Goal: Information Seeking & Learning: Check status

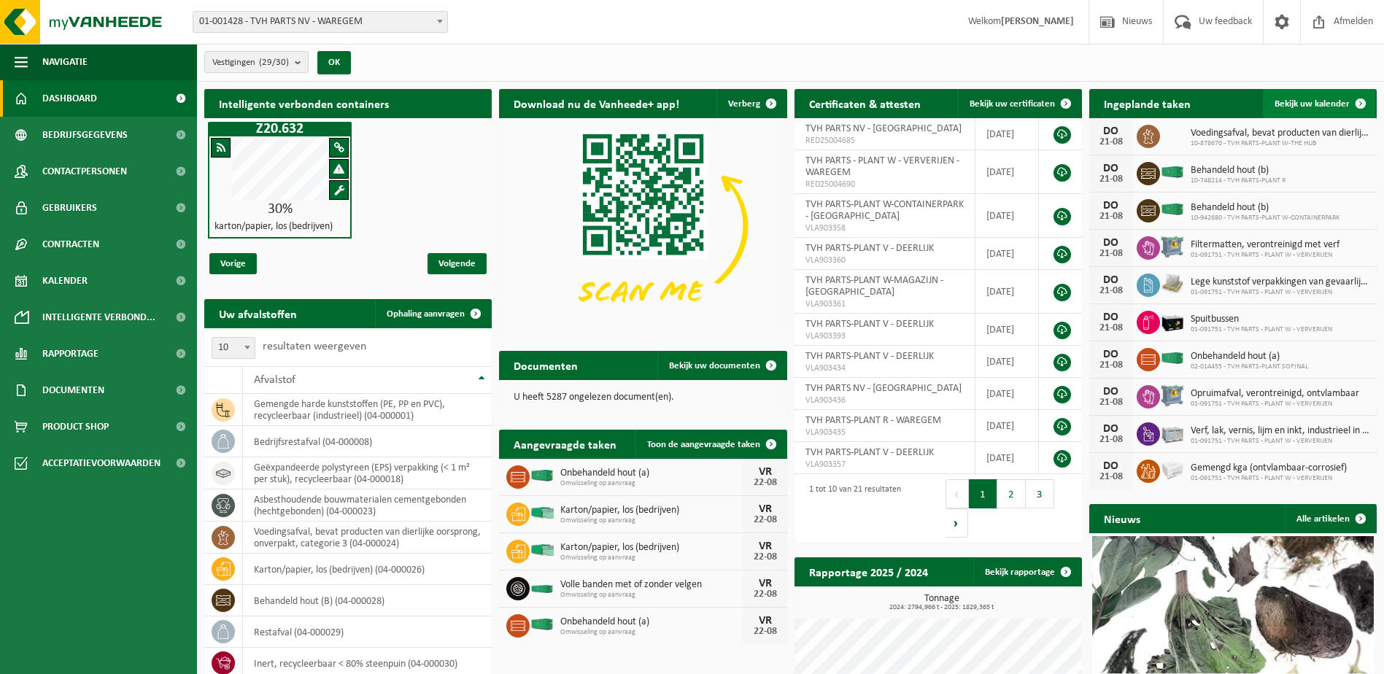
click at [1362, 99] on span at bounding box center [1360, 103] width 29 height 29
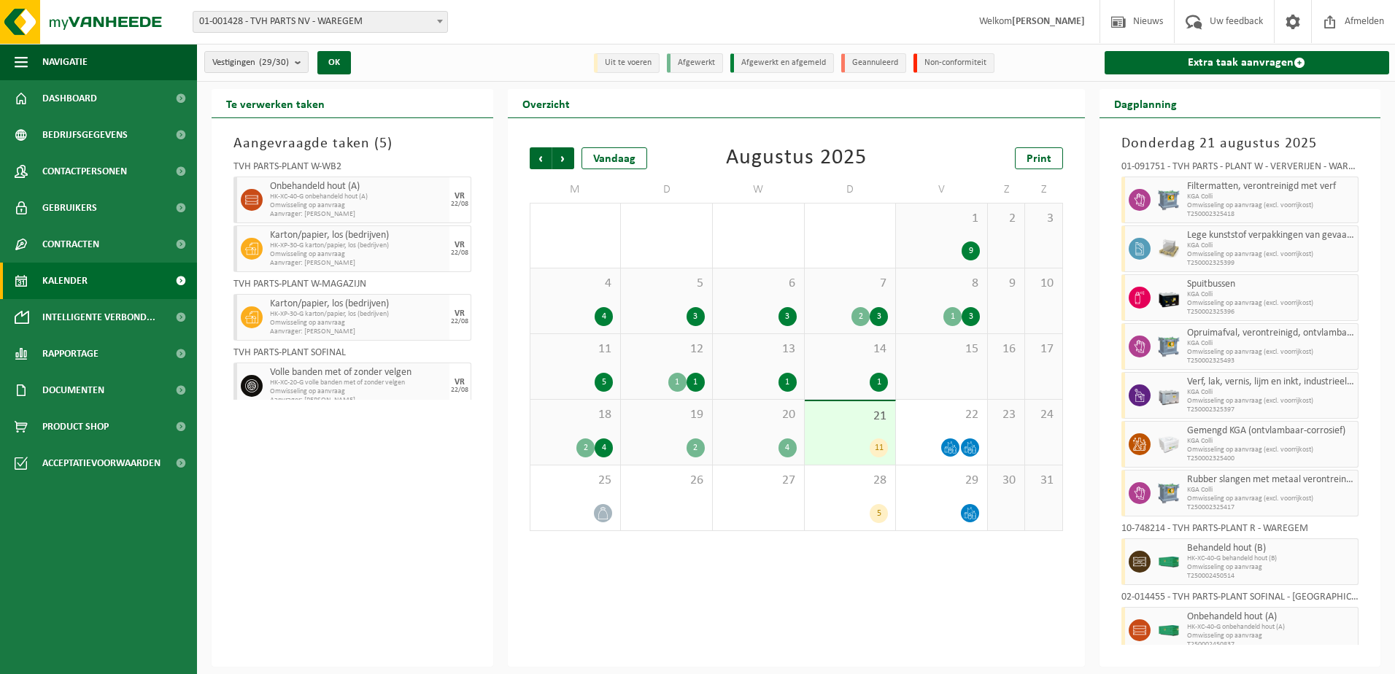
click at [657, 422] on div "19 2" at bounding box center [666, 432] width 91 height 65
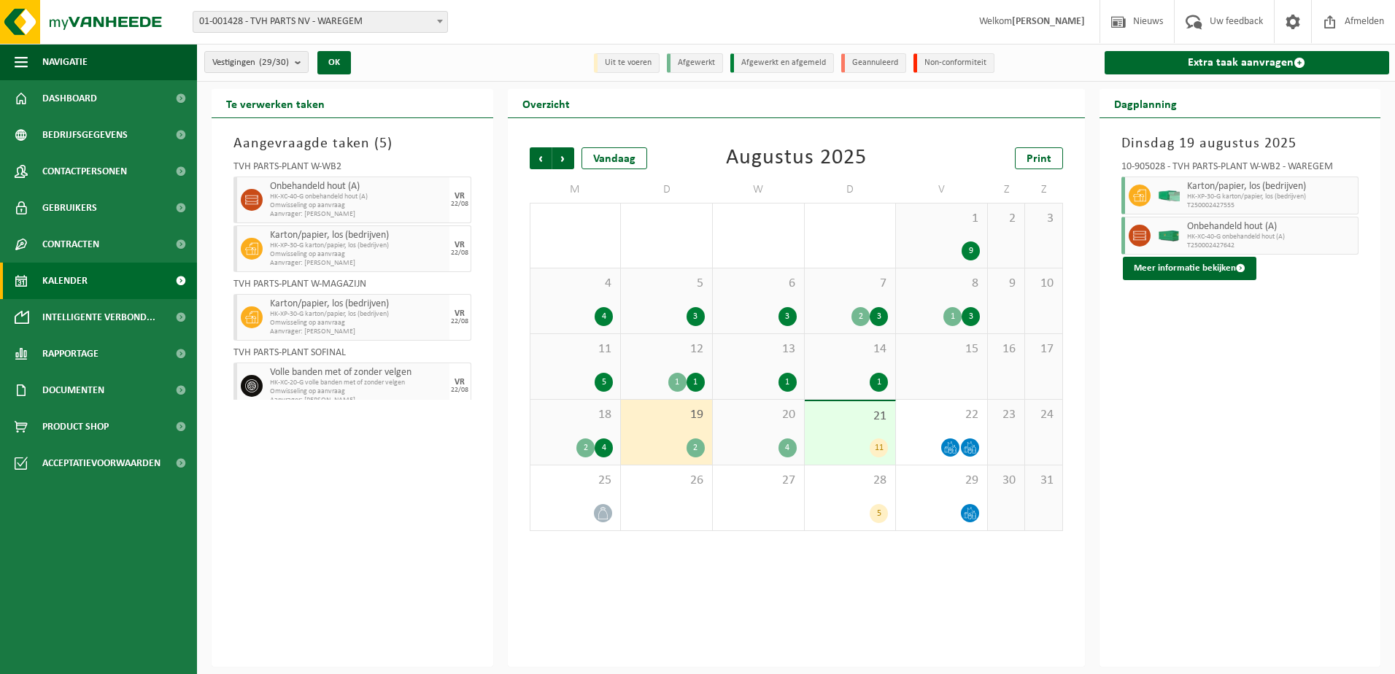
click at [777, 420] on span "20" at bounding box center [758, 415] width 77 height 16
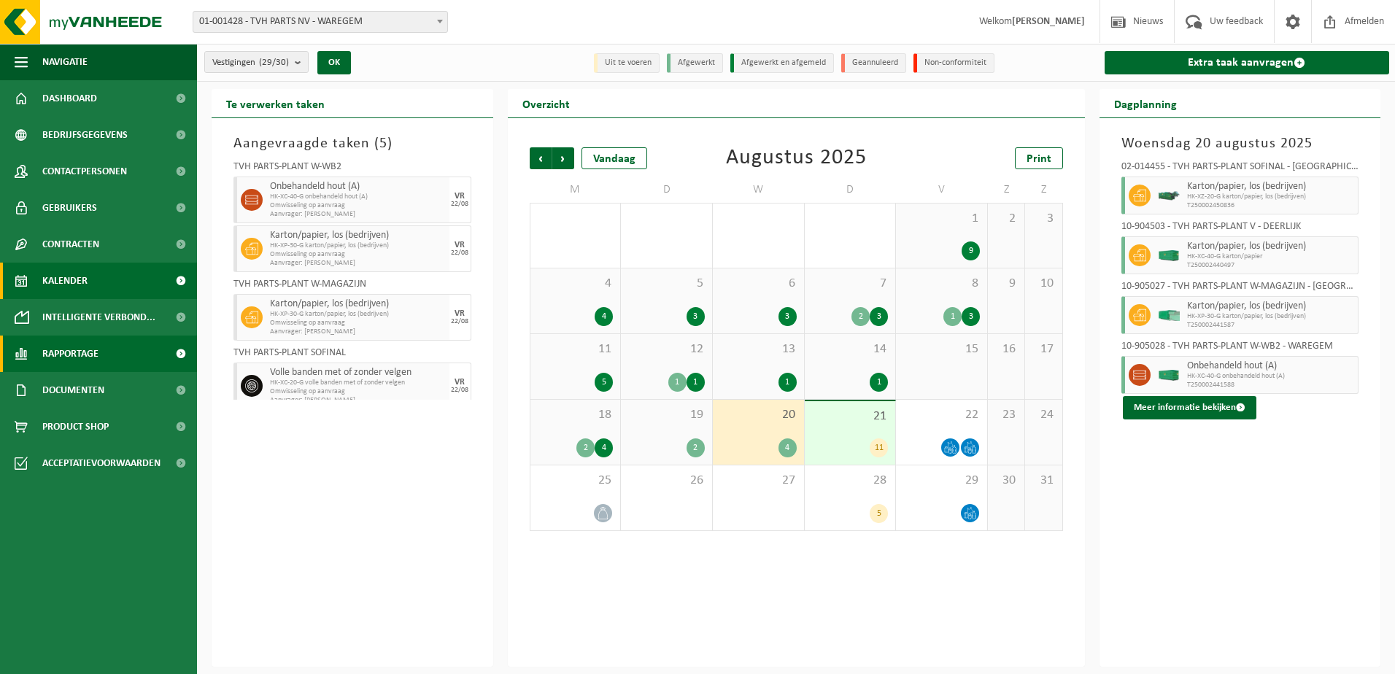
click at [99, 353] on span "Rapportage" at bounding box center [70, 354] width 56 height 36
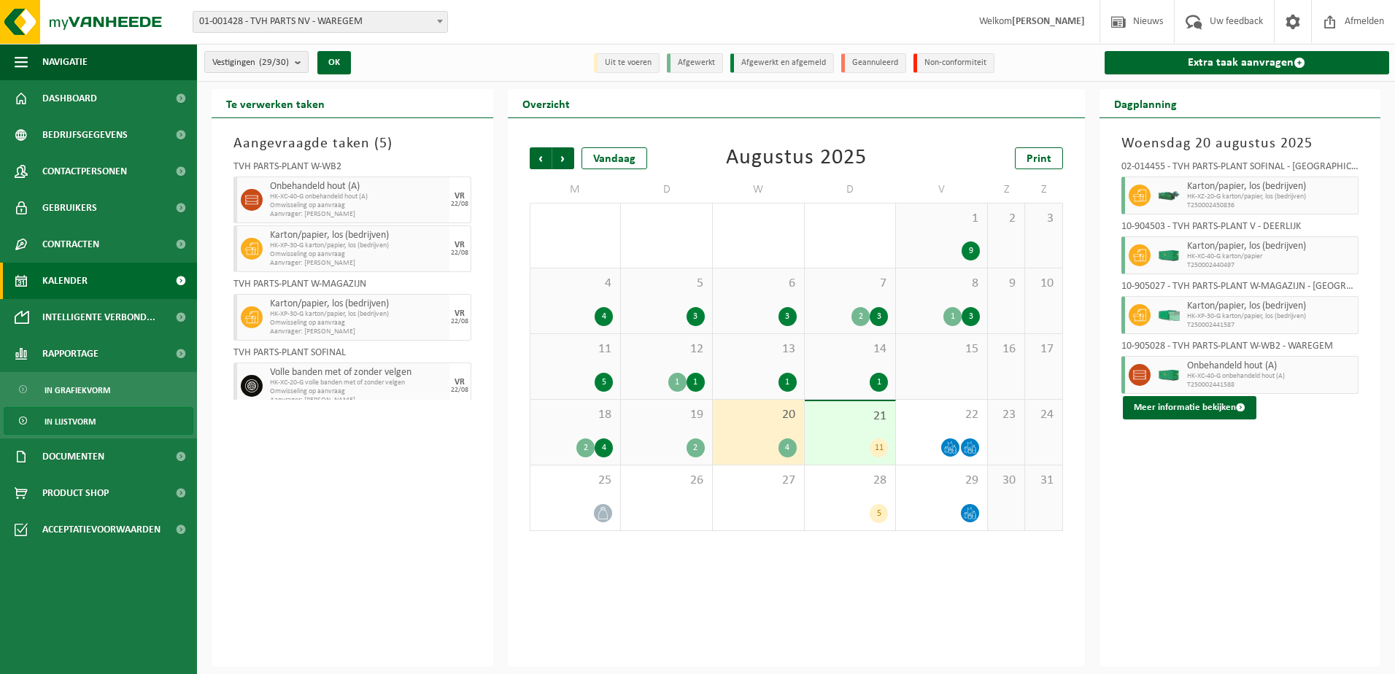
click at [69, 424] on span "In lijstvorm" at bounding box center [70, 422] width 51 height 28
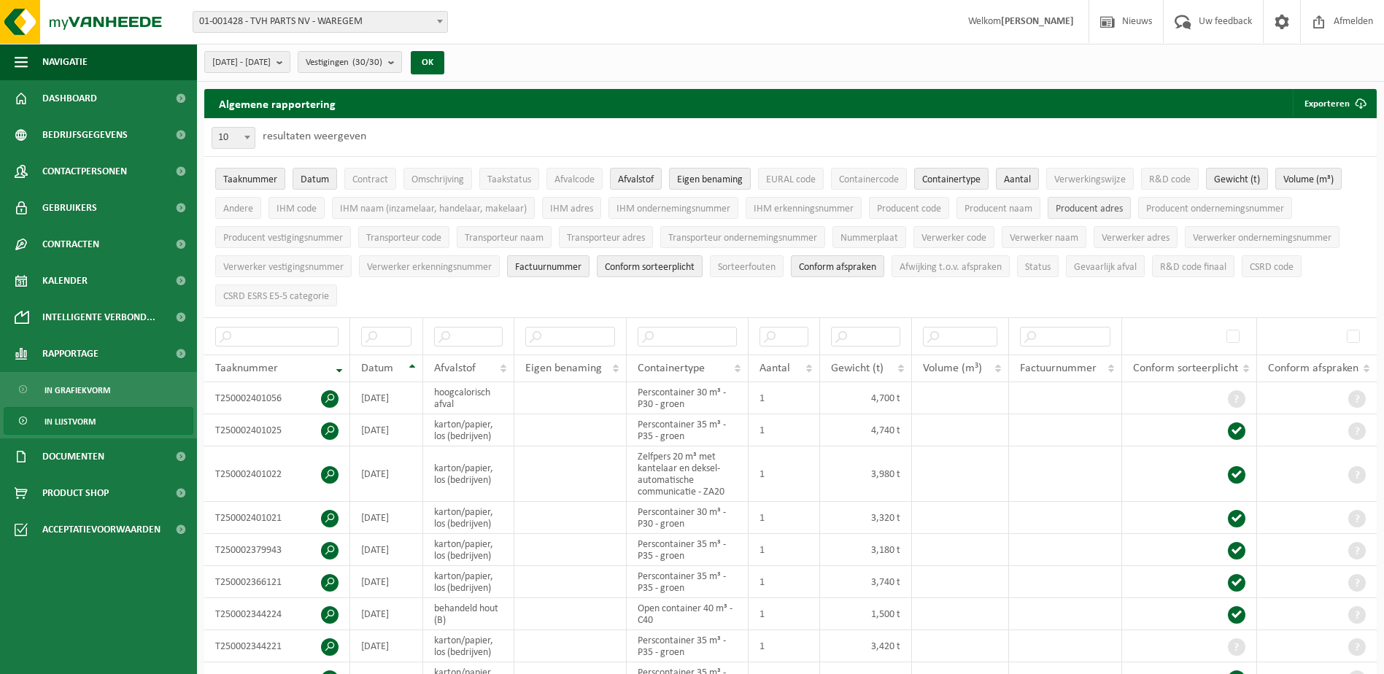
click at [1099, 209] on span "Producent adres" at bounding box center [1089, 209] width 67 height 11
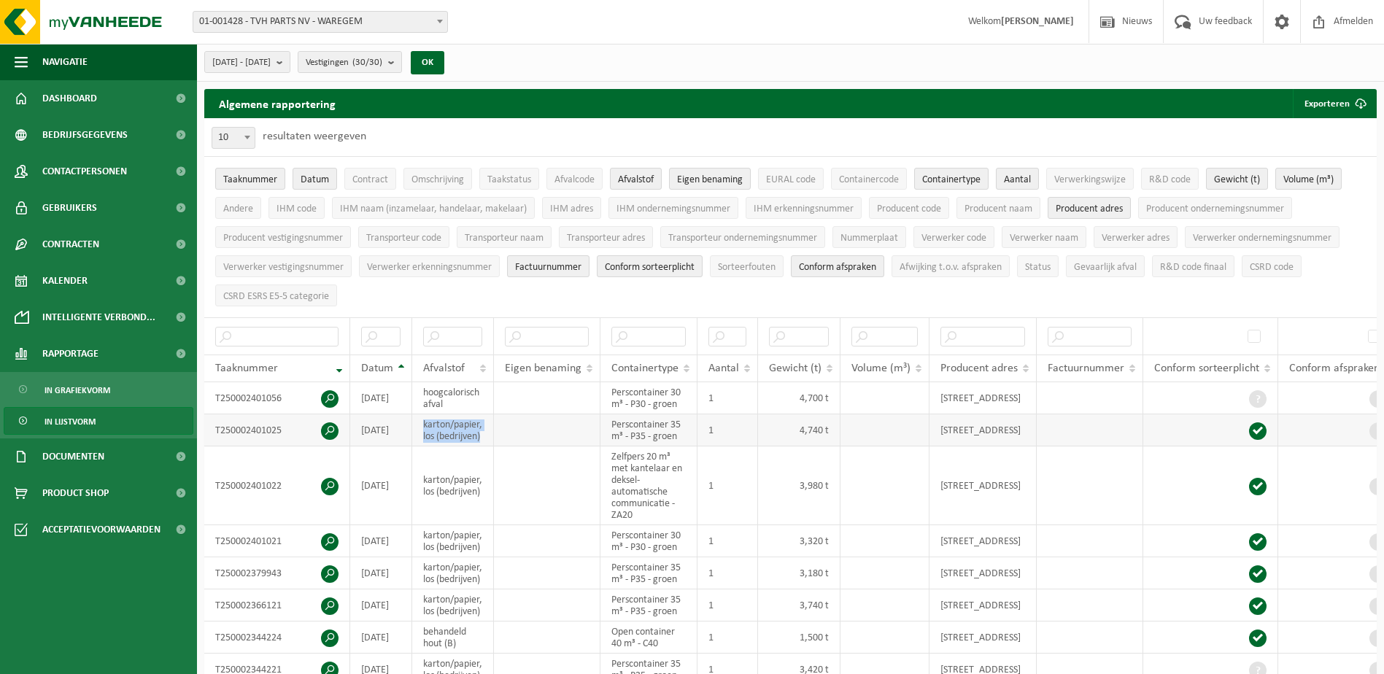
drag, startPoint x: 422, startPoint y: 418, endPoint x: 496, endPoint y: 448, distance: 80.2
click at [496, 447] on tr "T250002401025 2025-08-18 karton/papier, los (bedrijven) Perscontainer 35 m³ - P…" at bounding box center [801, 430] width 1194 height 32
copy td "karton/papier, los (bedrijven)"
click at [456, 336] on input "text" at bounding box center [452, 337] width 59 height 20
paste input "karton/papier, los (bedrijven)"
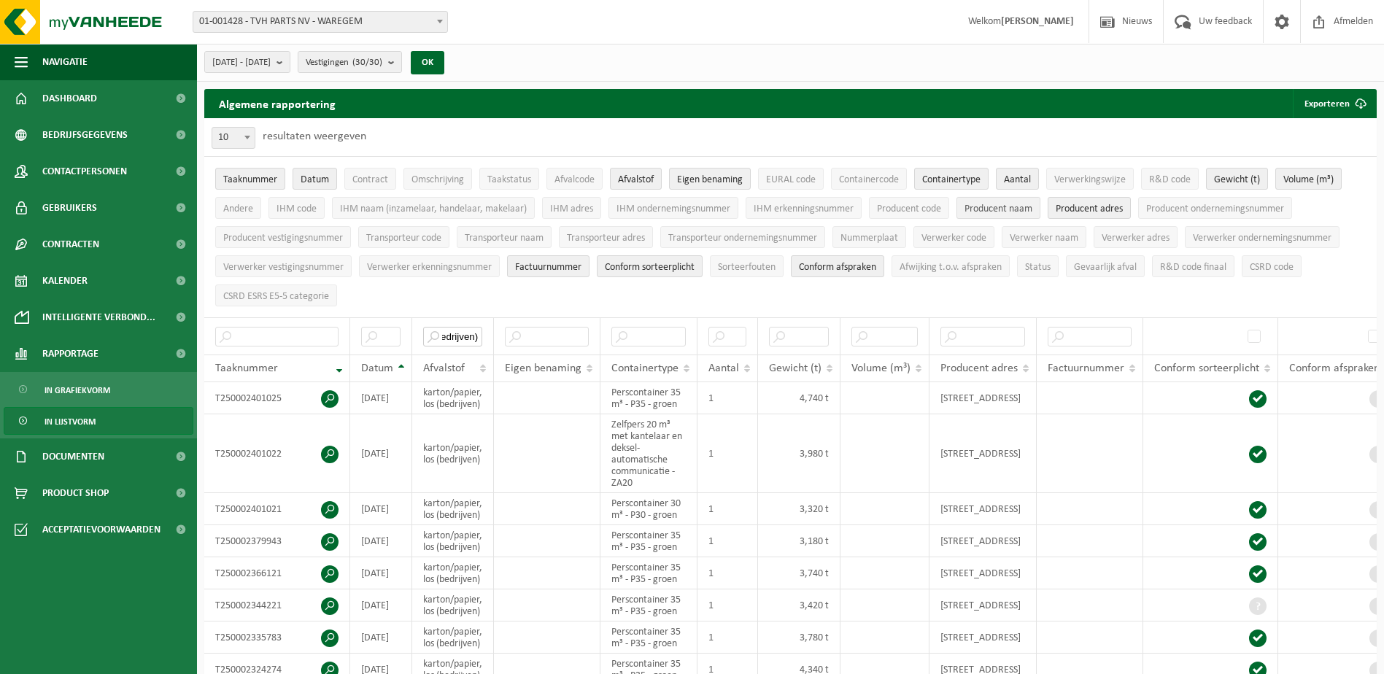
type input "karton/papier, los (bedrijven)"
click at [1004, 205] on span "Producent naam" at bounding box center [999, 209] width 68 height 11
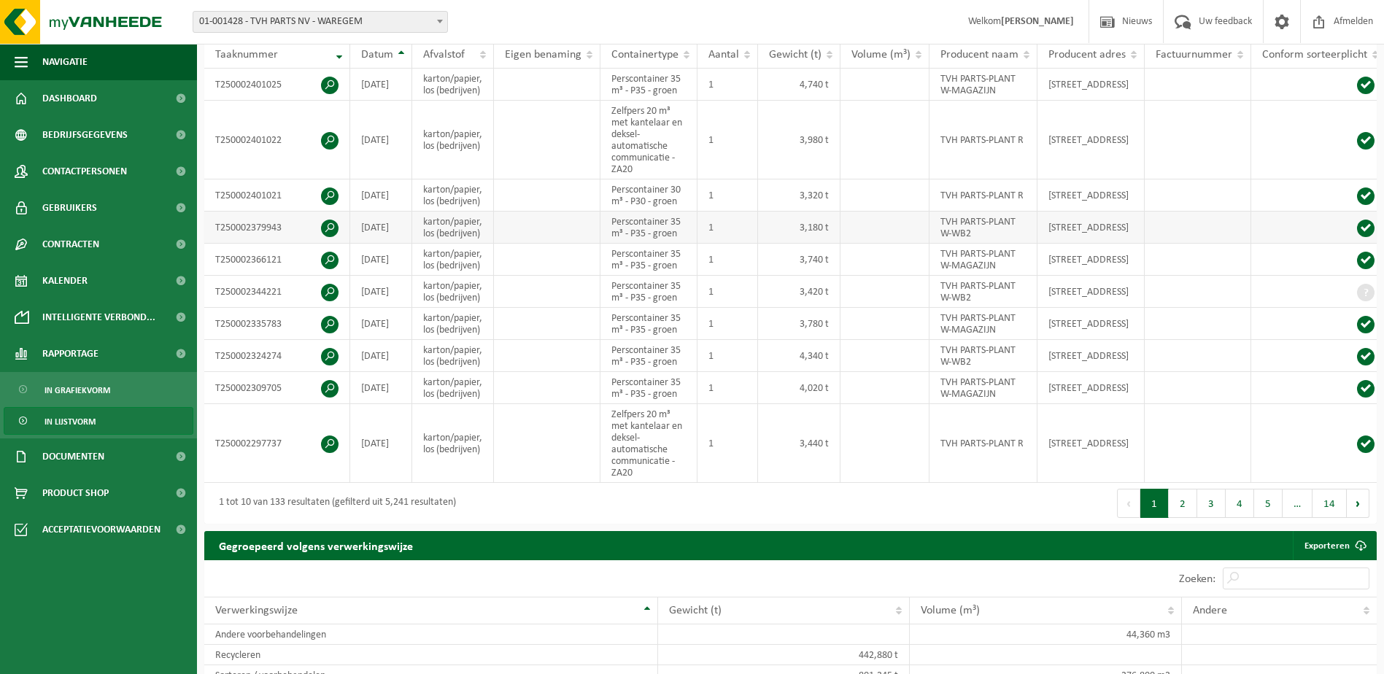
scroll to position [365, 0]
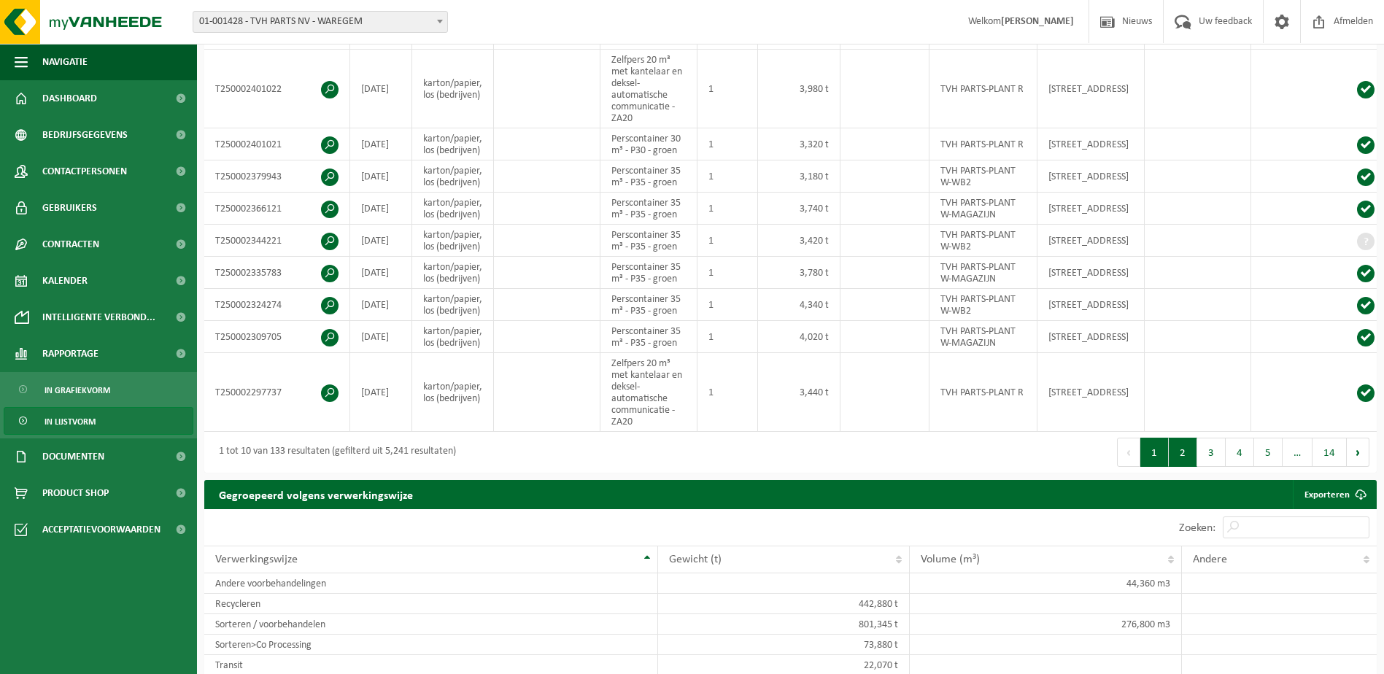
click at [1189, 467] on button "2" at bounding box center [1183, 452] width 28 height 29
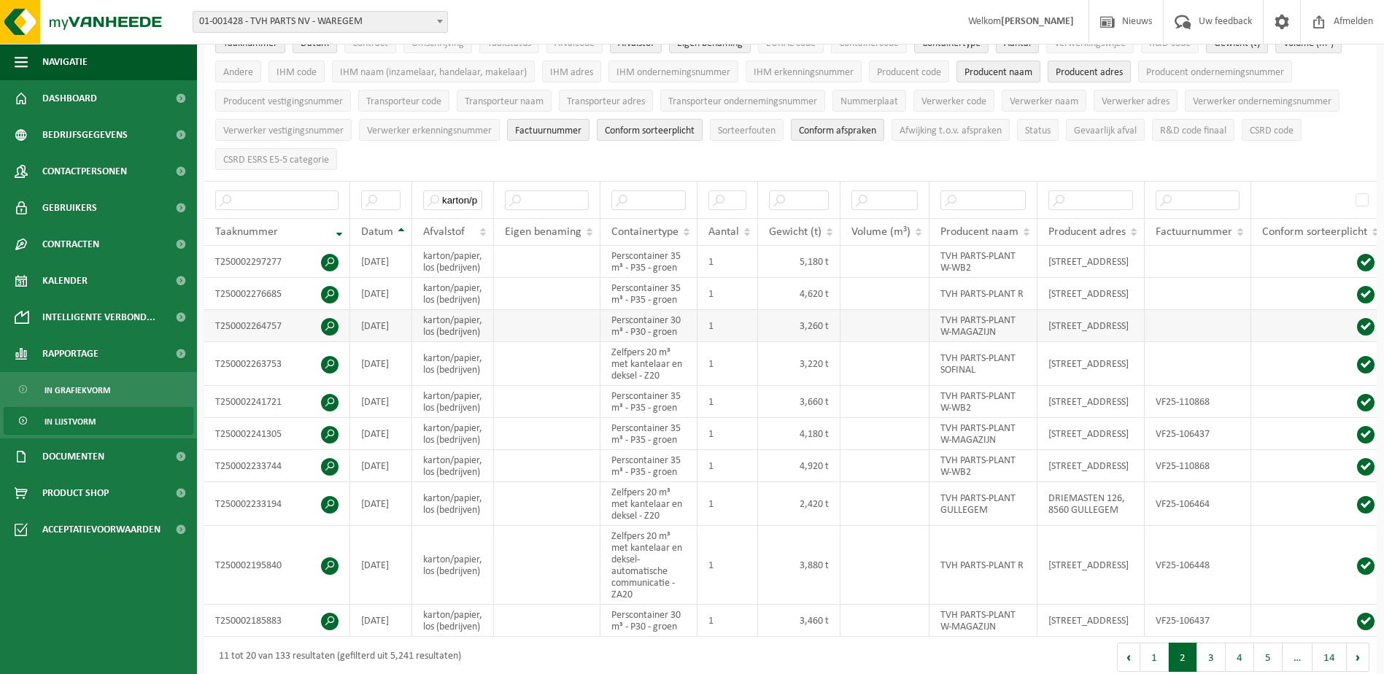
scroll to position [128, 0]
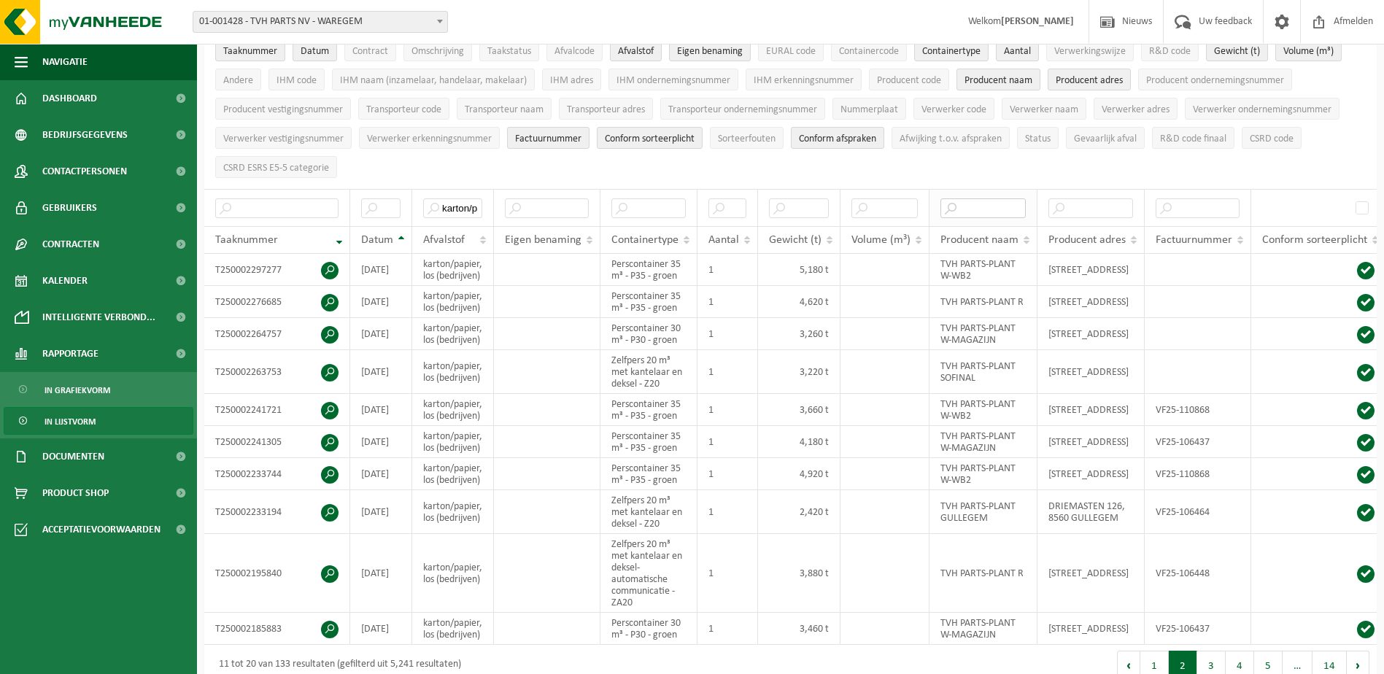
click at [970, 205] on input "text" at bounding box center [983, 208] width 85 height 20
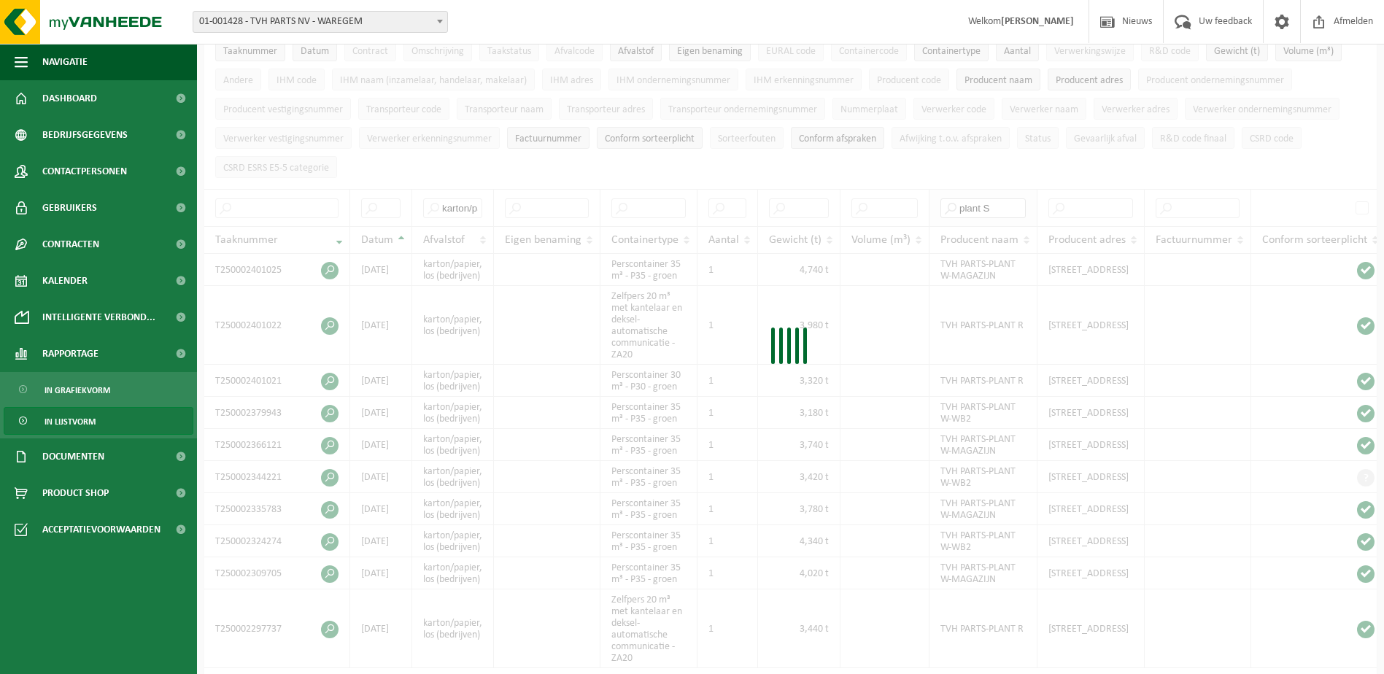
type input "plant S"
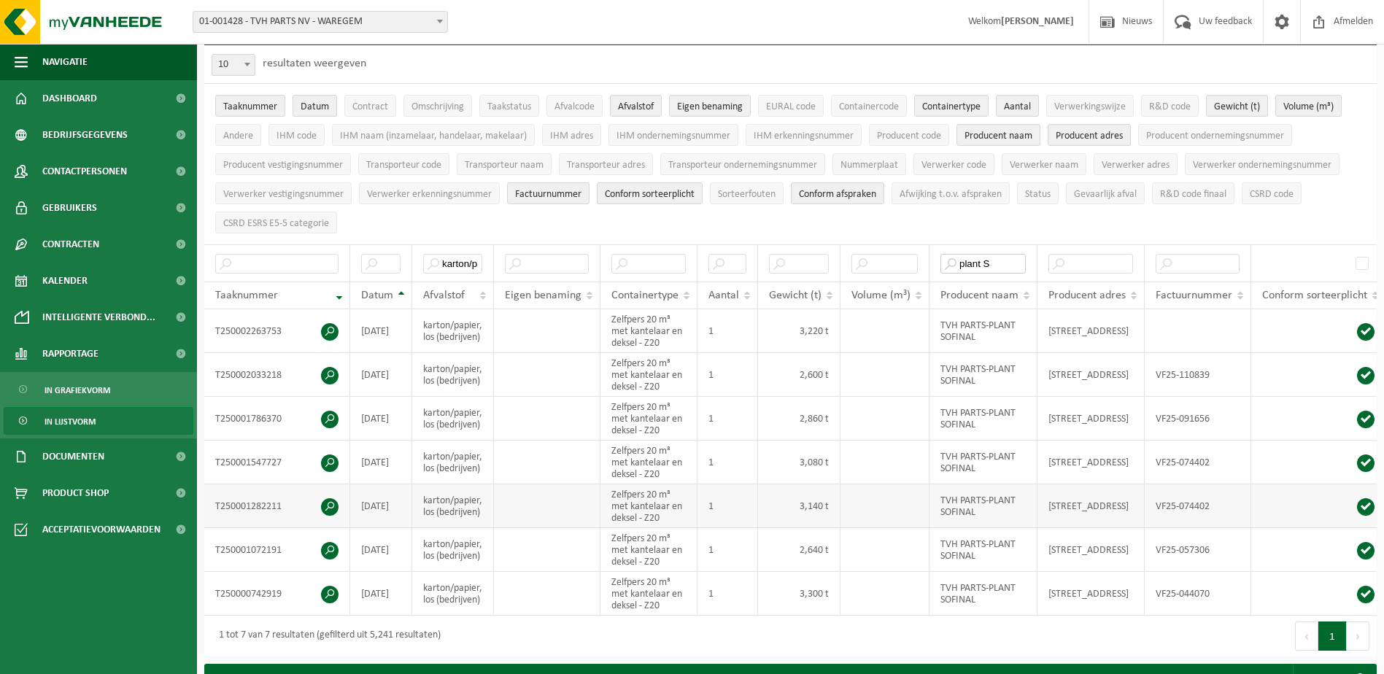
scroll to position [146, 0]
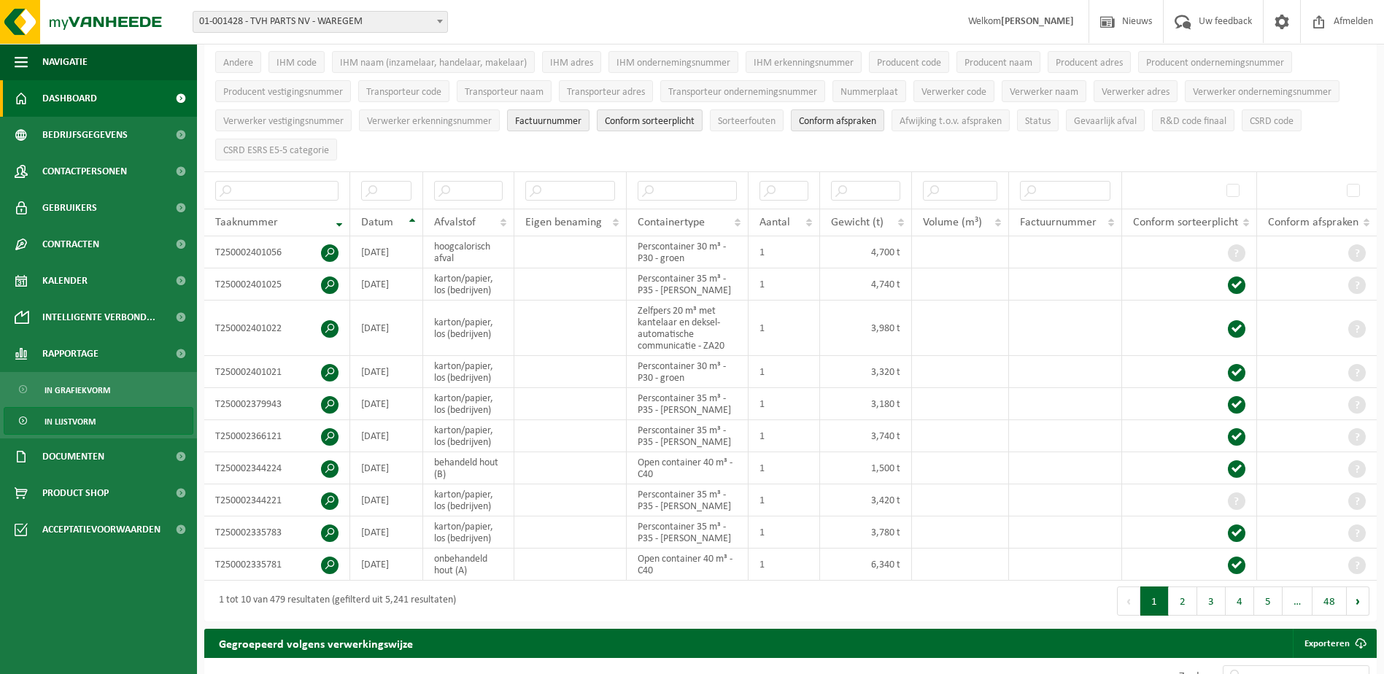
click at [97, 104] on link "Dashboard" at bounding box center [98, 98] width 197 height 36
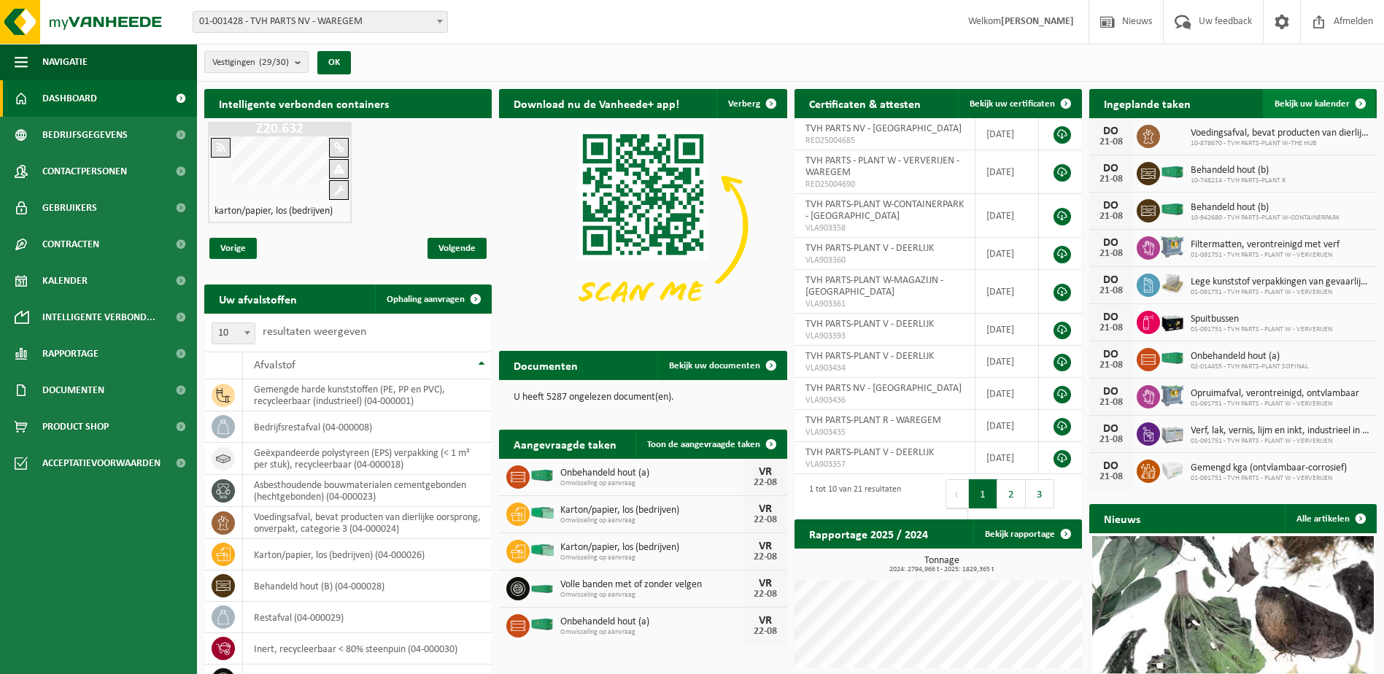
click at [1362, 107] on span at bounding box center [1360, 103] width 29 height 29
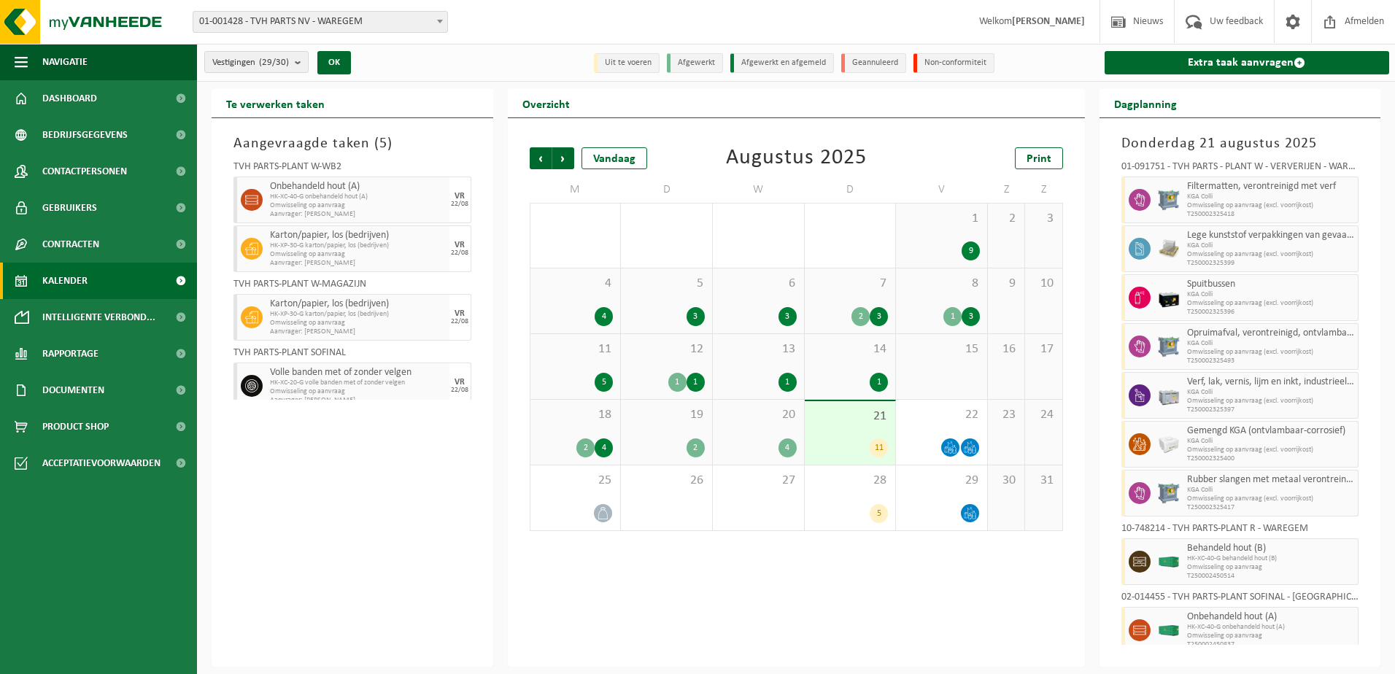
click at [770, 435] on div "20 4" at bounding box center [758, 432] width 91 height 65
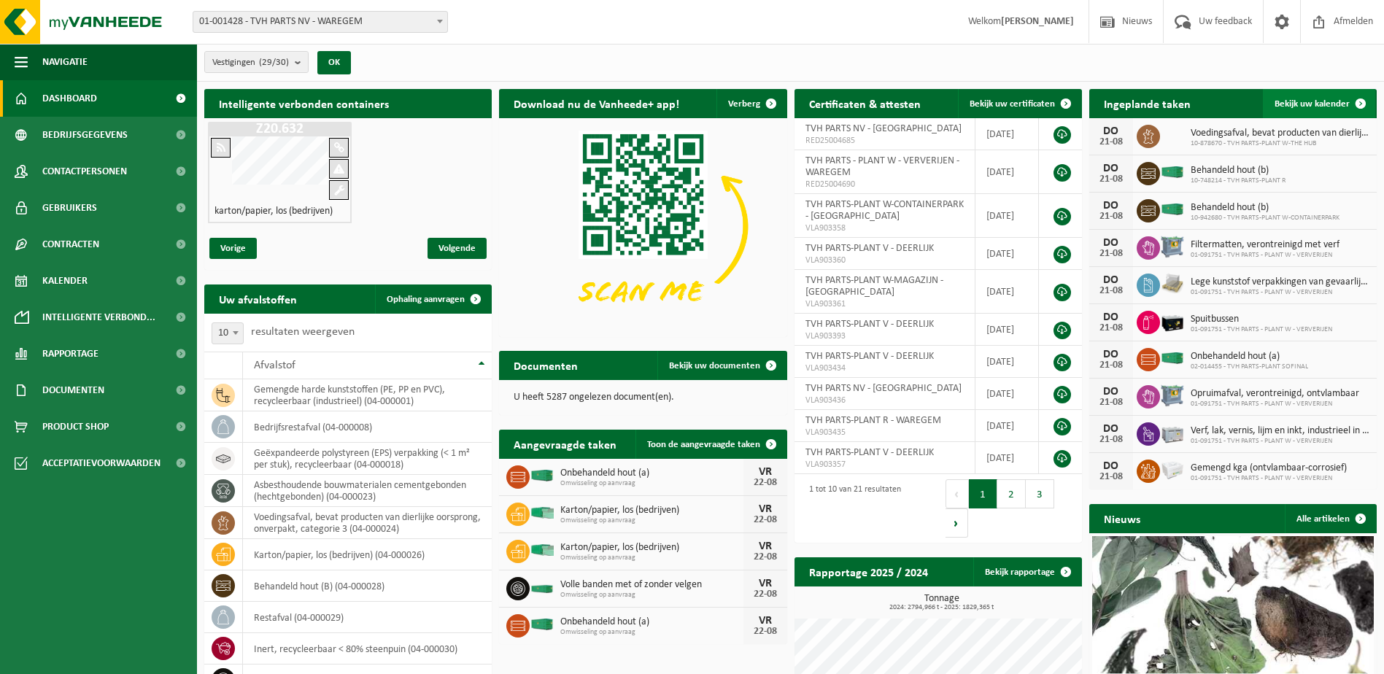
click at [1358, 99] on span at bounding box center [1360, 103] width 29 height 29
click at [1363, 101] on span at bounding box center [1360, 103] width 29 height 29
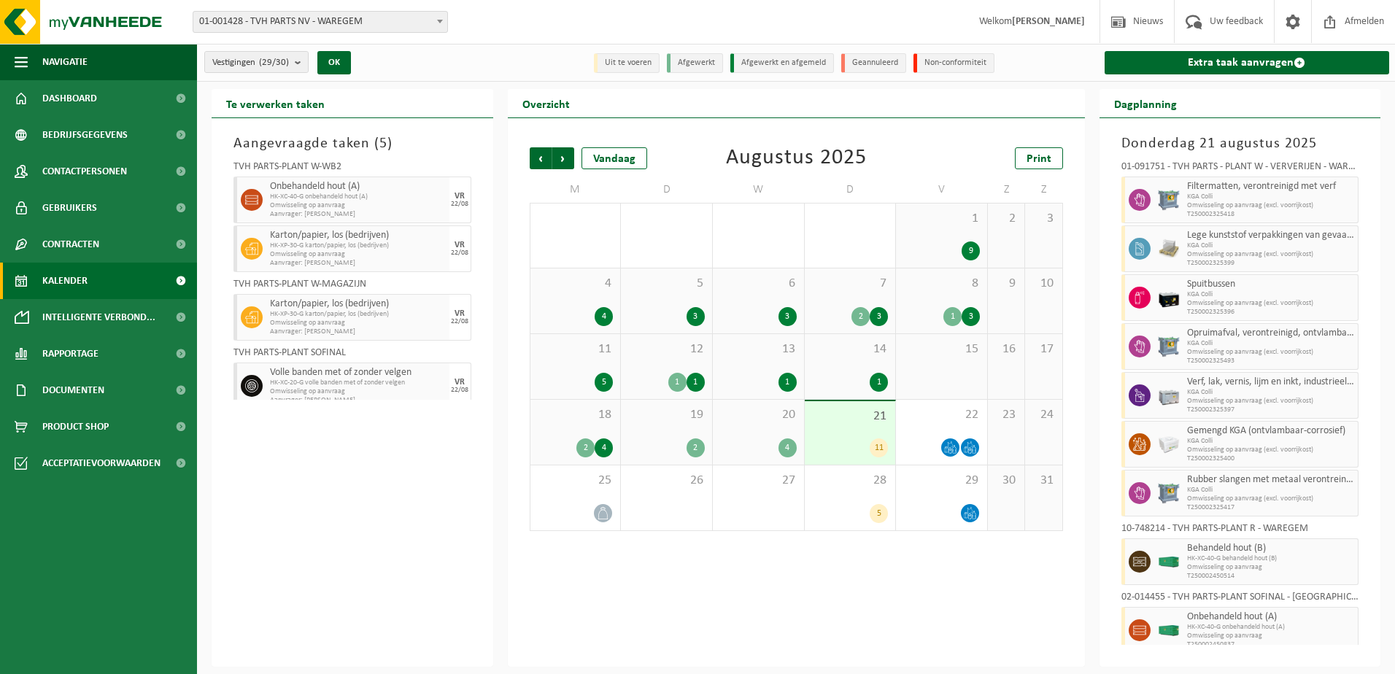
click at [744, 441] on div "4" at bounding box center [758, 448] width 77 height 19
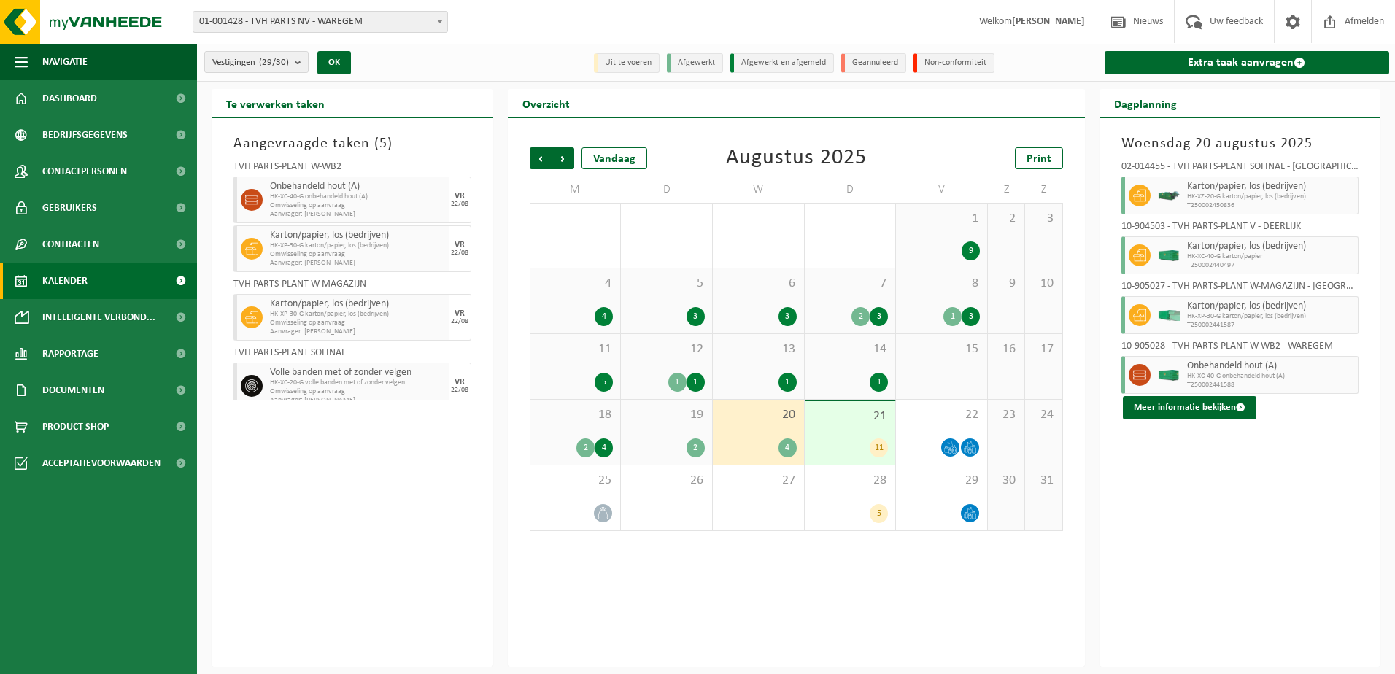
click at [665, 360] on div "12 1 1" at bounding box center [666, 366] width 91 height 65
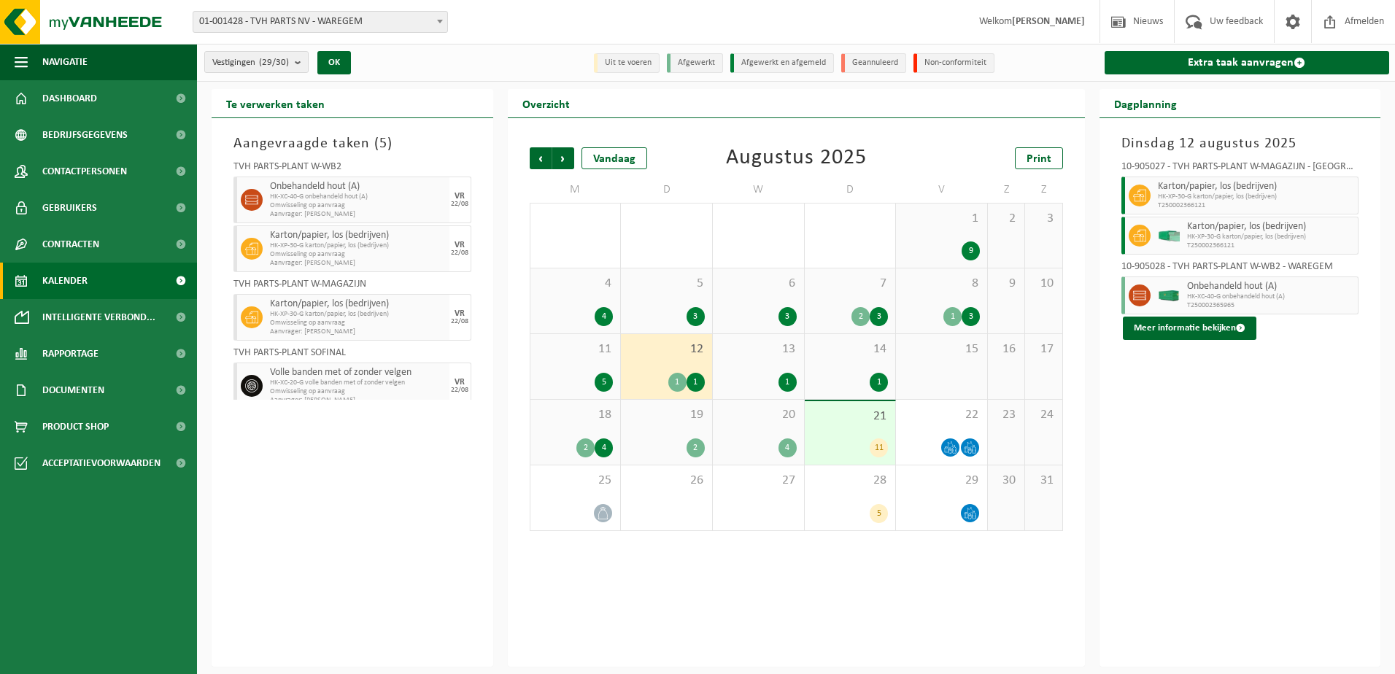
click at [659, 437] on div "19 2" at bounding box center [666, 432] width 91 height 65
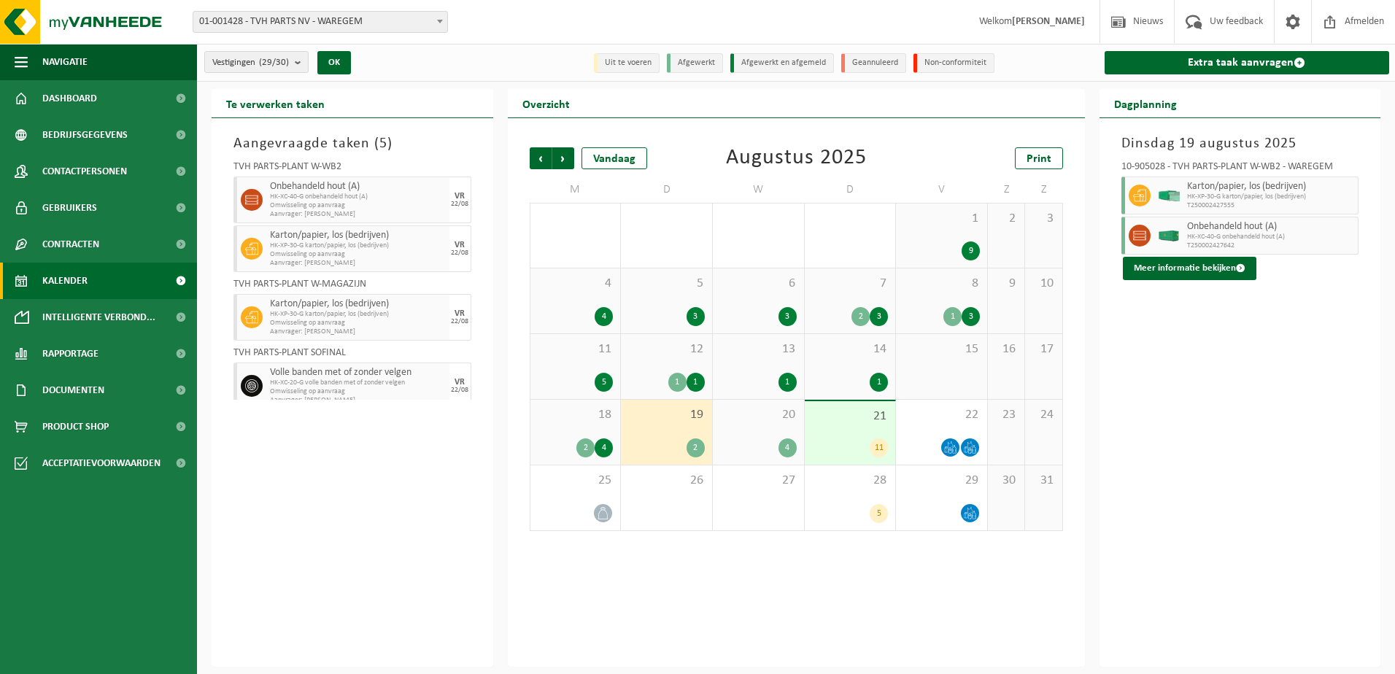
click at [758, 433] on div "20 4" at bounding box center [758, 432] width 91 height 65
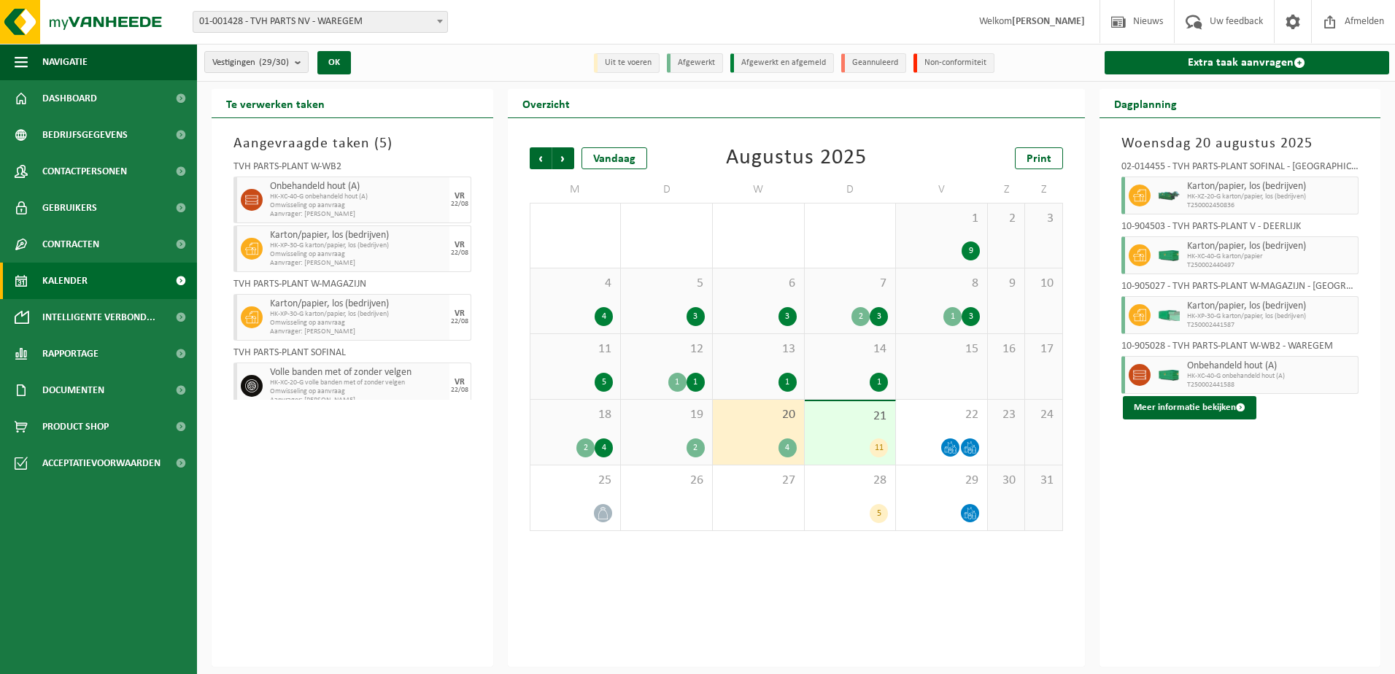
click at [607, 431] on div "18 2 4" at bounding box center [575, 432] width 90 height 65
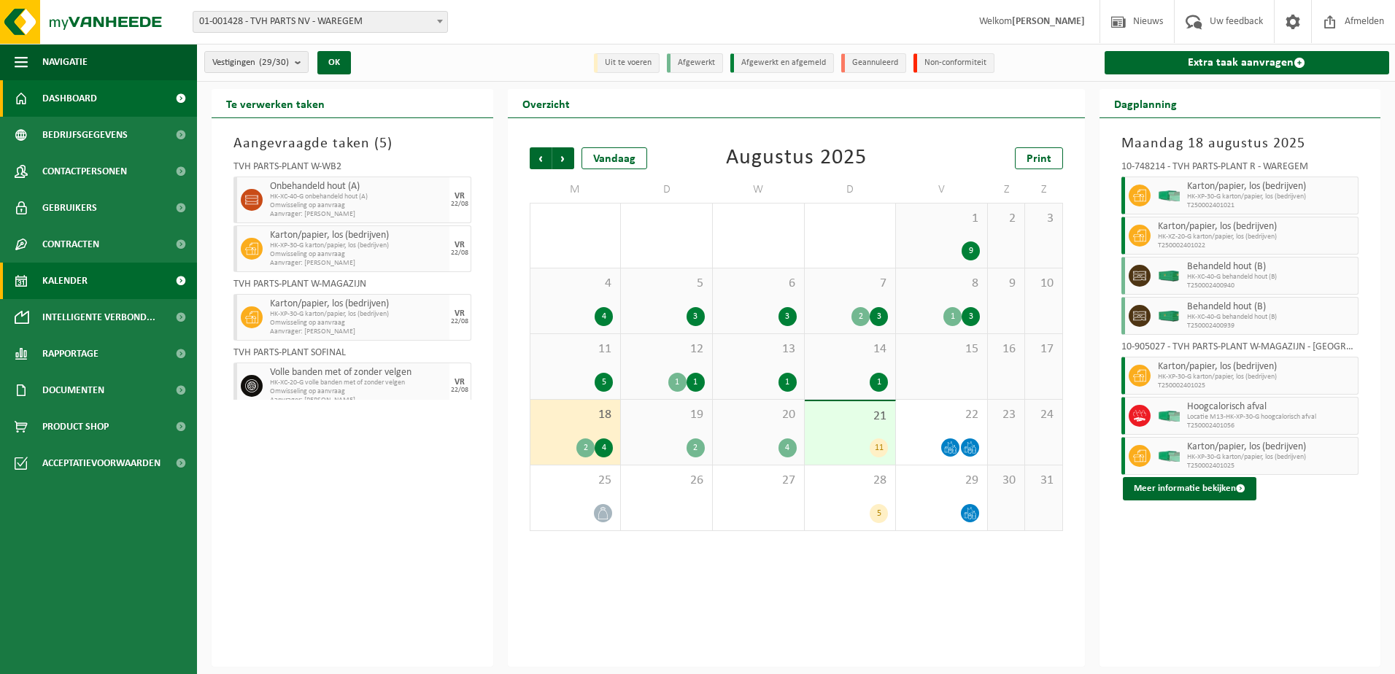
click at [55, 95] on span "Dashboard" at bounding box center [69, 98] width 55 height 36
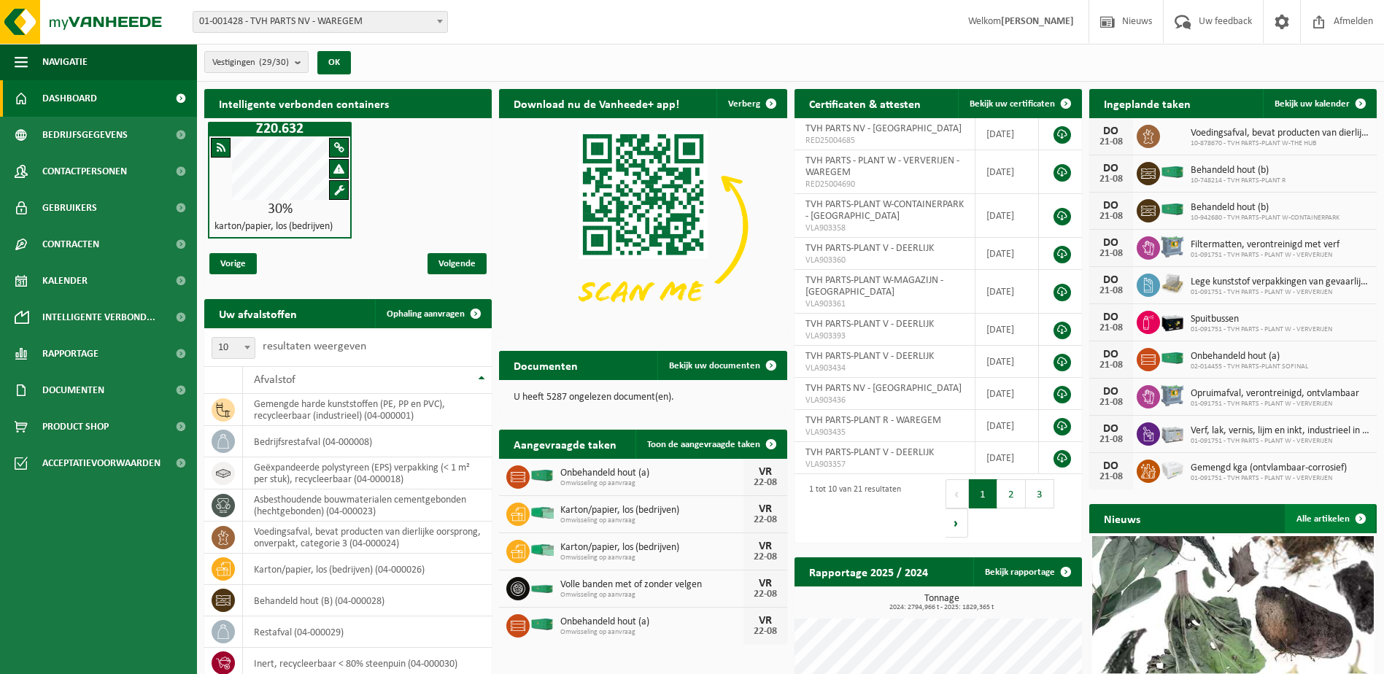
click at [1360, 515] on span at bounding box center [1360, 518] width 29 height 29
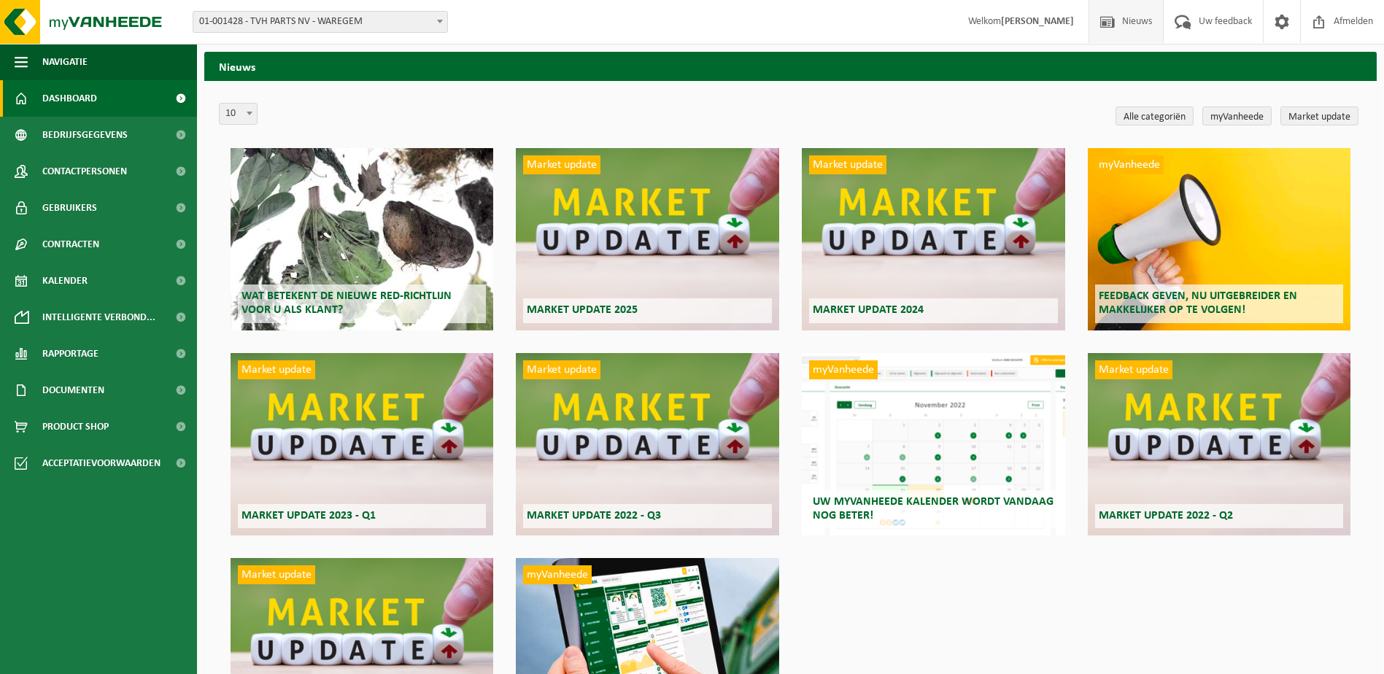
click at [53, 97] on span "Dashboard" at bounding box center [69, 98] width 55 height 36
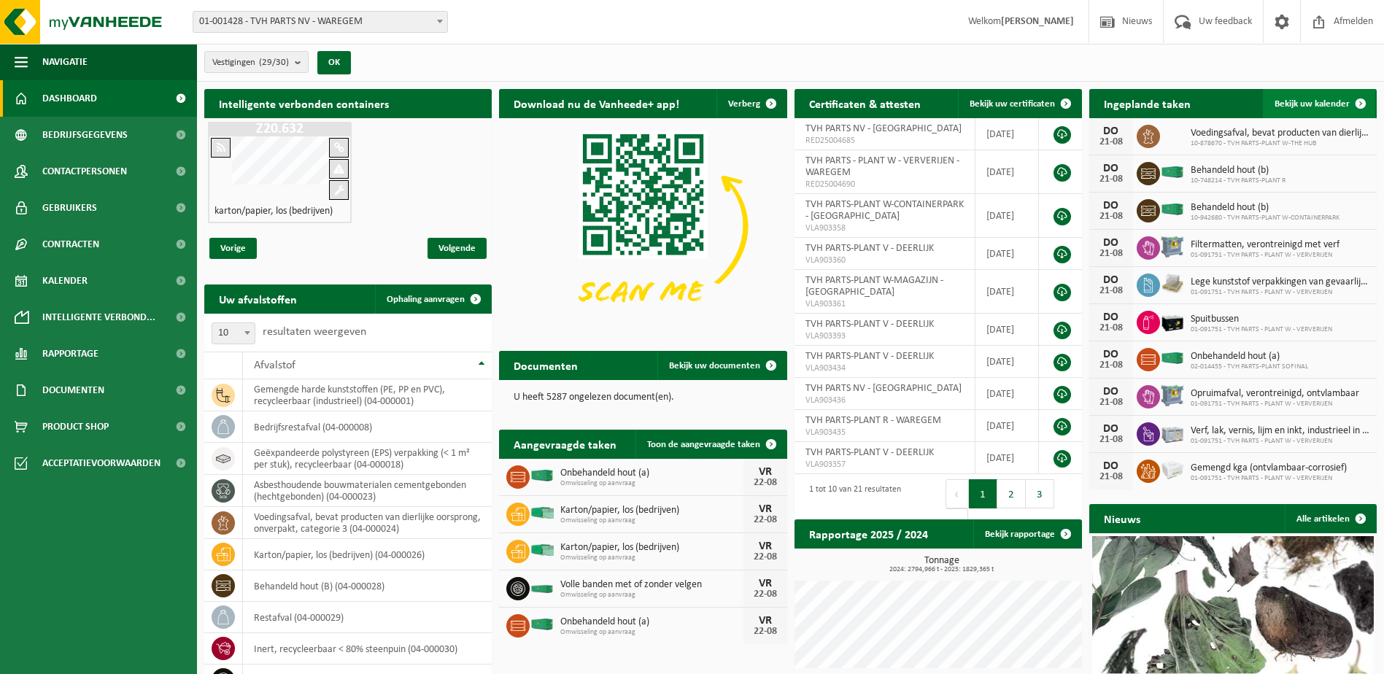
click at [1359, 101] on span at bounding box center [1360, 103] width 29 height 29
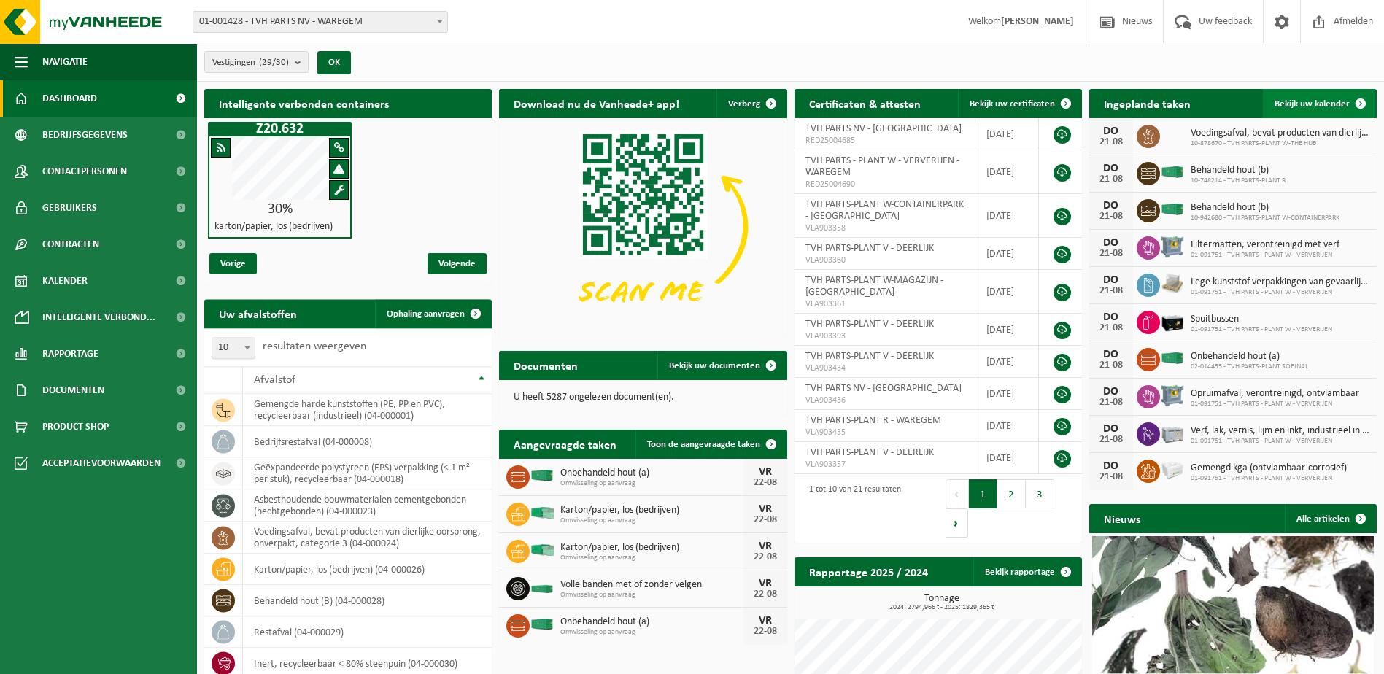
click at [1361, 101] on span at bounding box center [1360, 103] width 29 height 29
